Goal: Answer question/provide support: Answer question/provide support

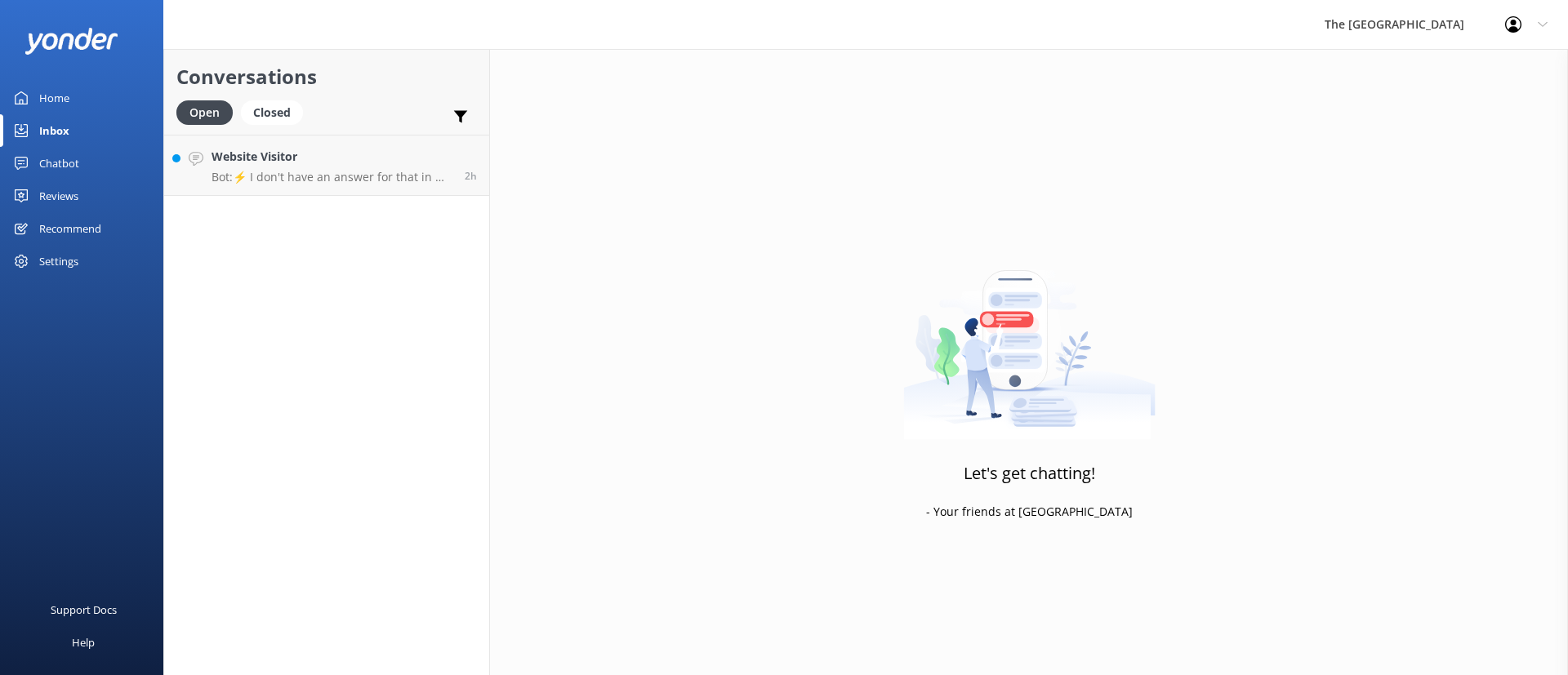
click at [298, 167] on div "Website Visitor Bot: ⚡ I don't have an answer for that in my knowledge base. Pl…" at bounding box center [332, 165] width 241 height 35
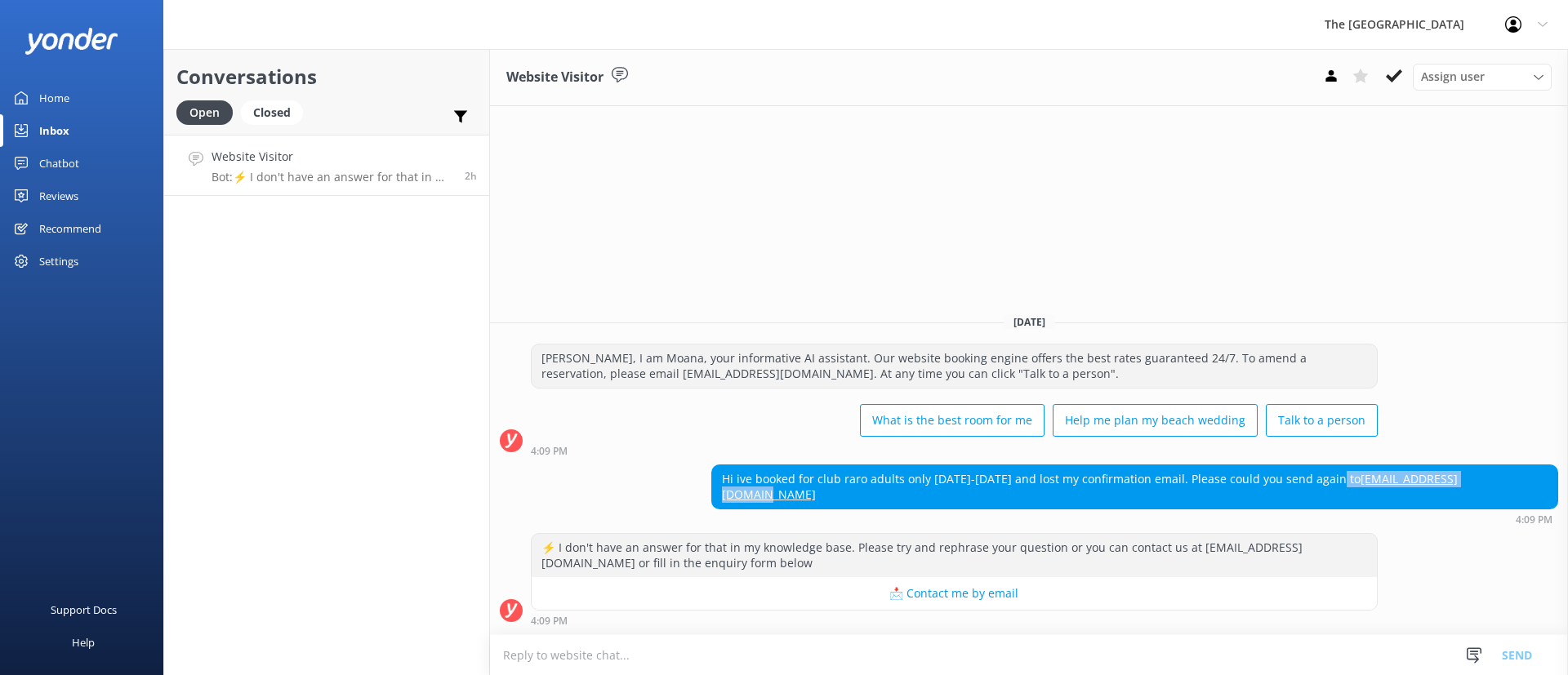
drag, startPoint x: 1561, startPoint y: 501, endPoint x: 1399, endPoint y: 499, distance: 162.0
click at [1399, 499] on div "Hi ive booked for club raro adults only [DATE]-[DATE] and lost my confirmation …" at bounding box center [1029, 494] width 1078 height 60
copy div "[EMAIL_ADDRESS][DOMAIN_NAME]"
click at [1386, 77] on icon at bounding box center [1394, 76] width 16 height 16
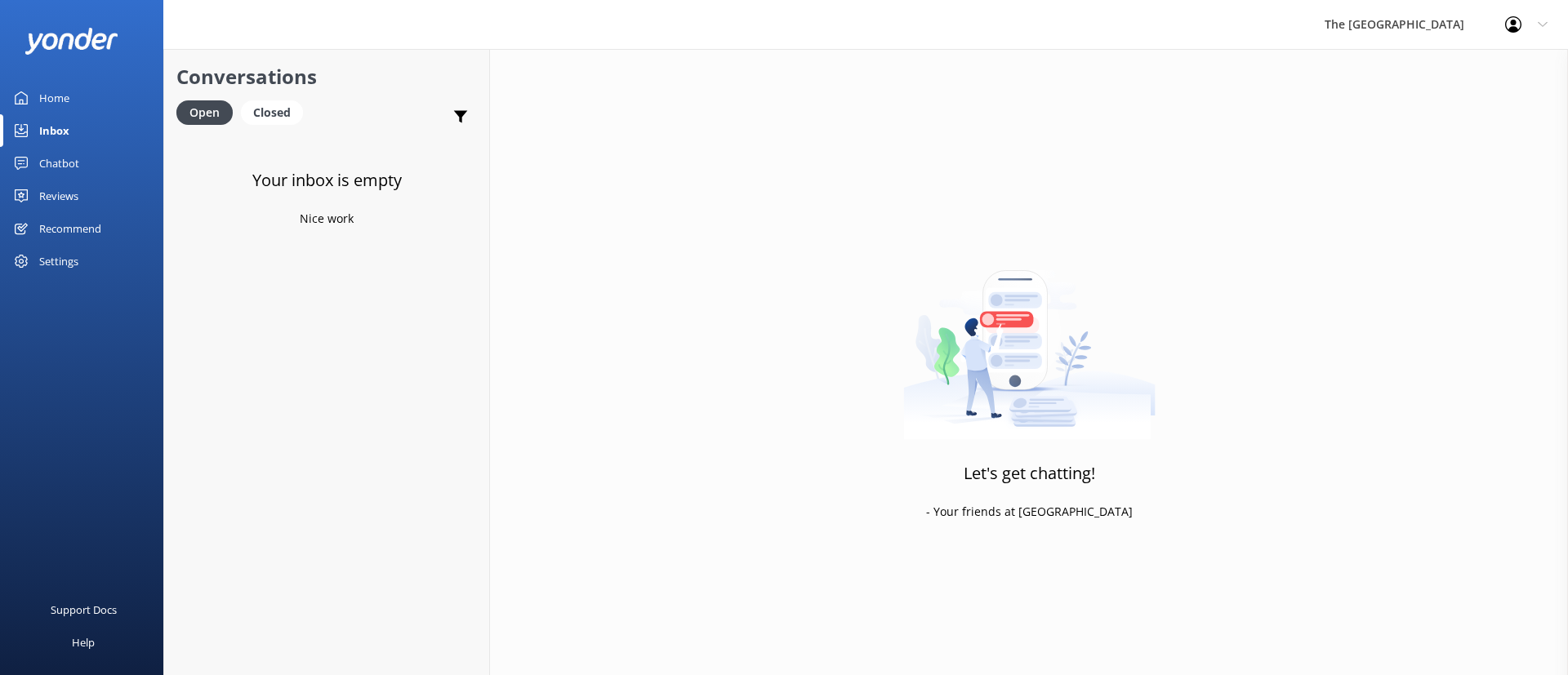
drag, startPoint x: 378, startPoint y: 449, endPoint x: 386, endPoint y: 433, distance: 17.9
click at [378, 446] on div "Your inbox is empty Nice work" at bounding box center [327, 472] width 325 height 675
